Goal: Check status

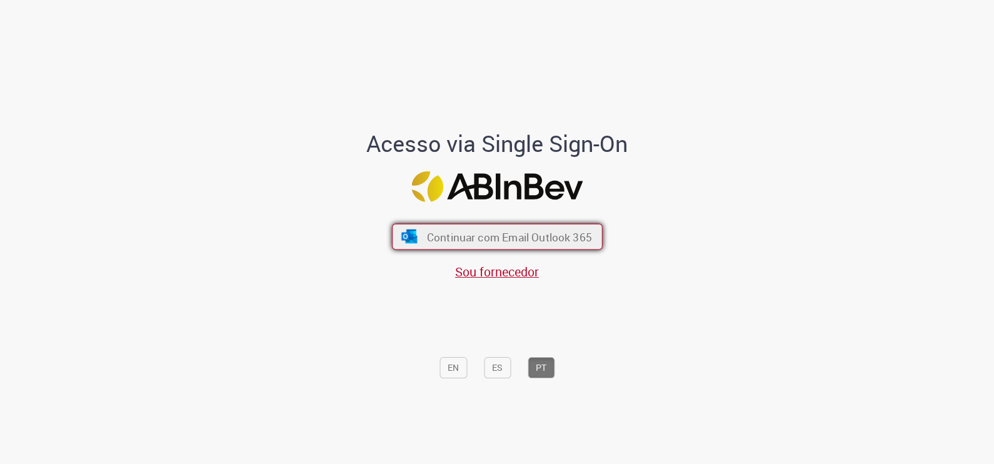
click at [555, 233] on span "Continuar com Email Outlook 365" at bounding box center [508, 236] width 165 height 14
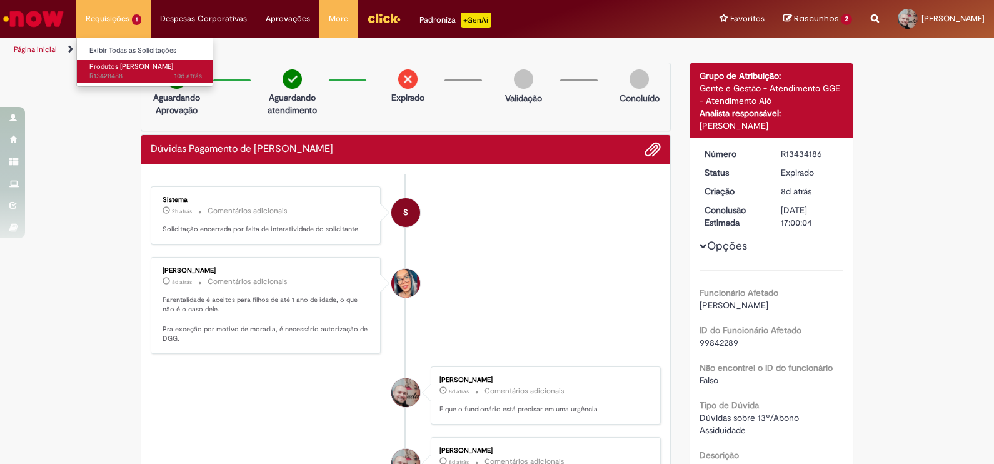
click at [144, 73] on span "10d atrás 10 dias atrás R13428488" at bounding box center [145, 76] width 113 height 10
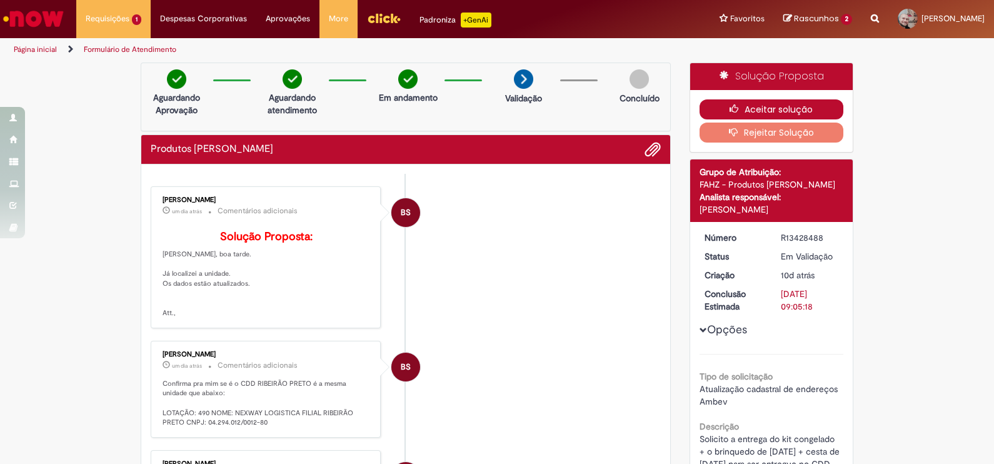
click at [742, 108] on button "Aceitar solução" at bounding box center [772, 109] width 144 height 20
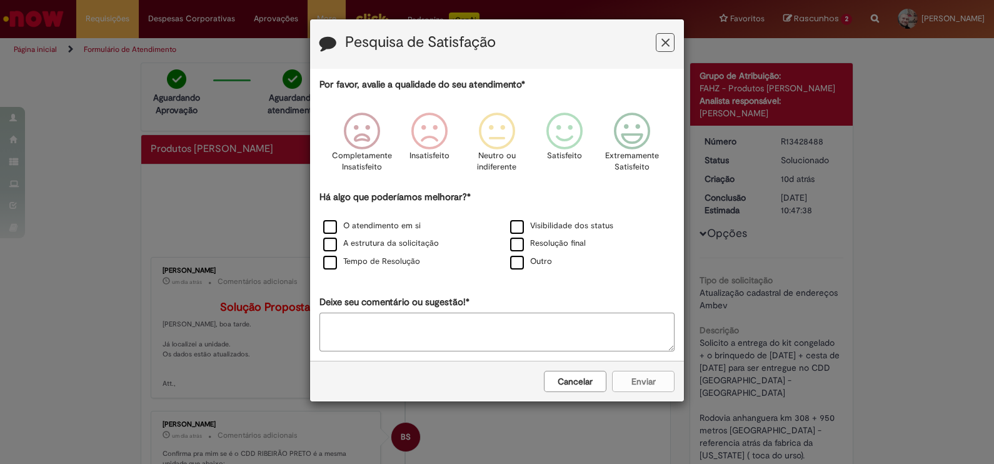
click at [666, 37] on icon "Feedback" at bounding box center [666, 42] width 8 height 13
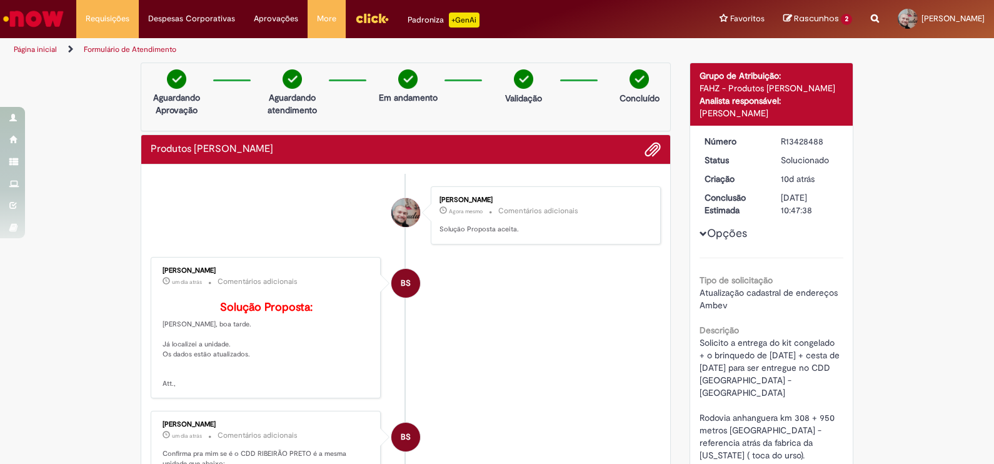
drag, startPoint x: 211, startPoint y: 266, endPoint x: 148, endPoint y: 269, distance: 63.2
click at [154, 269] on div "Barbara Sanchez um dia atrás um dia atrás Comentários adicionais Solução Propos…" at bounding box center [265, 328] width 223 height 134
drag, startPoint x: 148, startPoint y: 269, endPoint x: 175, endPoint y: 266, distance: 27.1
copy div "Barbara Sanchez"
